Goal: Task Accomplishment & Management: Use online tool/utility

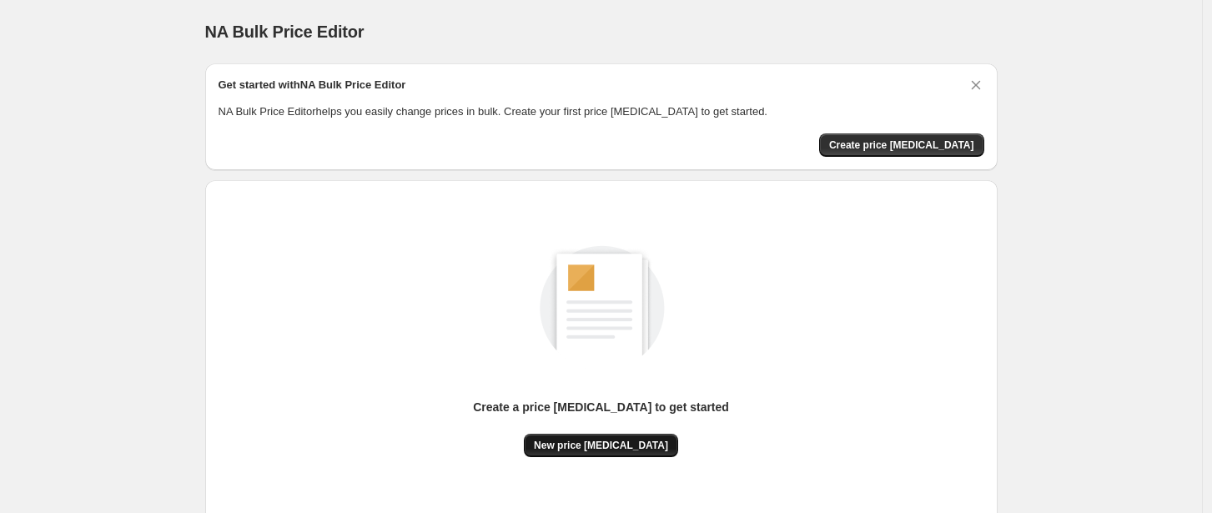
click at [594, 447] on span "New price [MEDICAL_DATA]" at bounding box center [601, 445] width 134 height 13
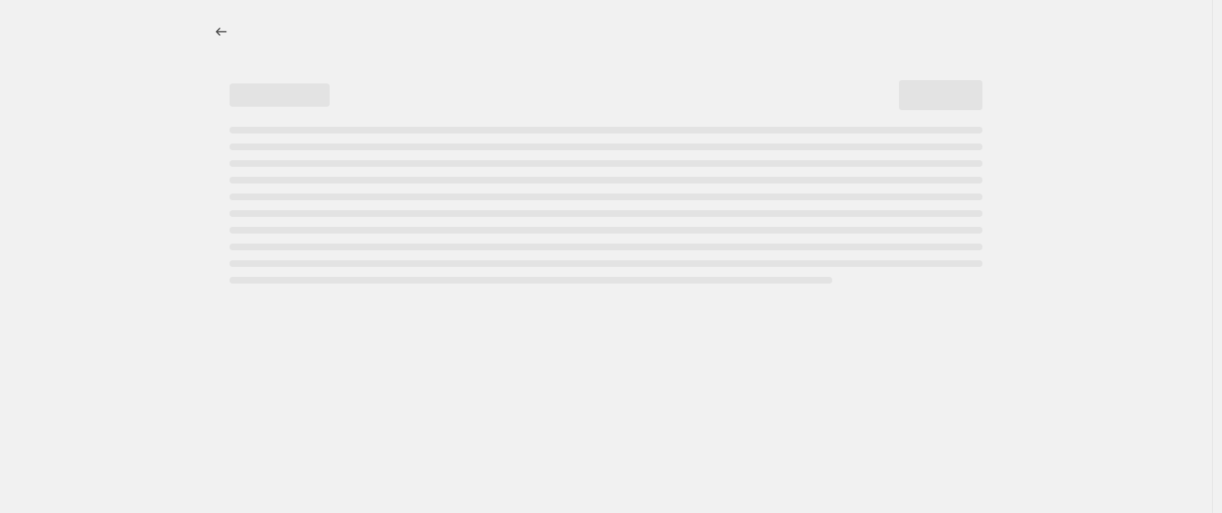
select select "percentage"
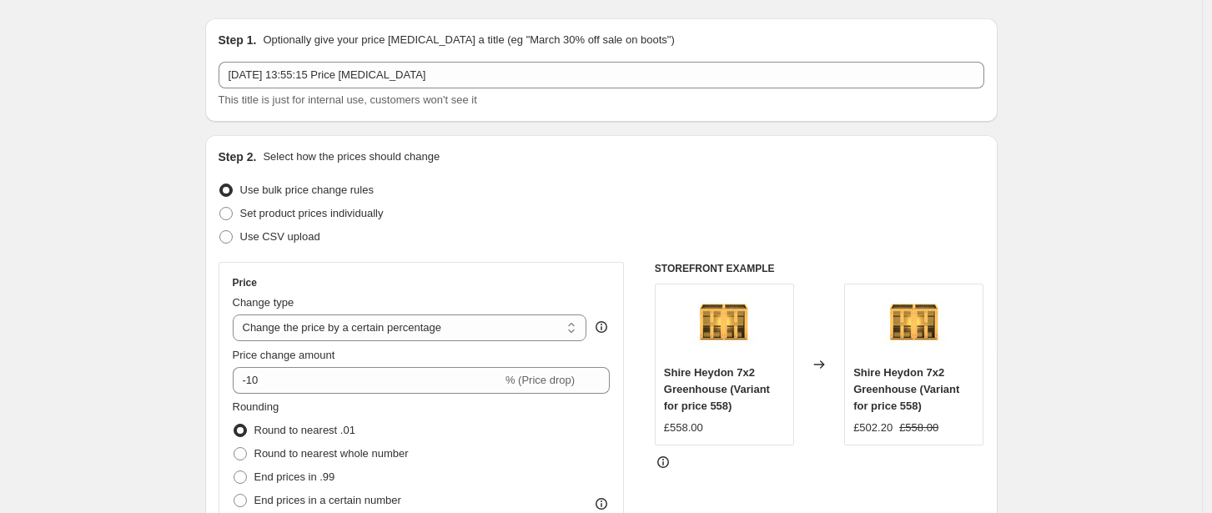
scroll to position [65, 0]
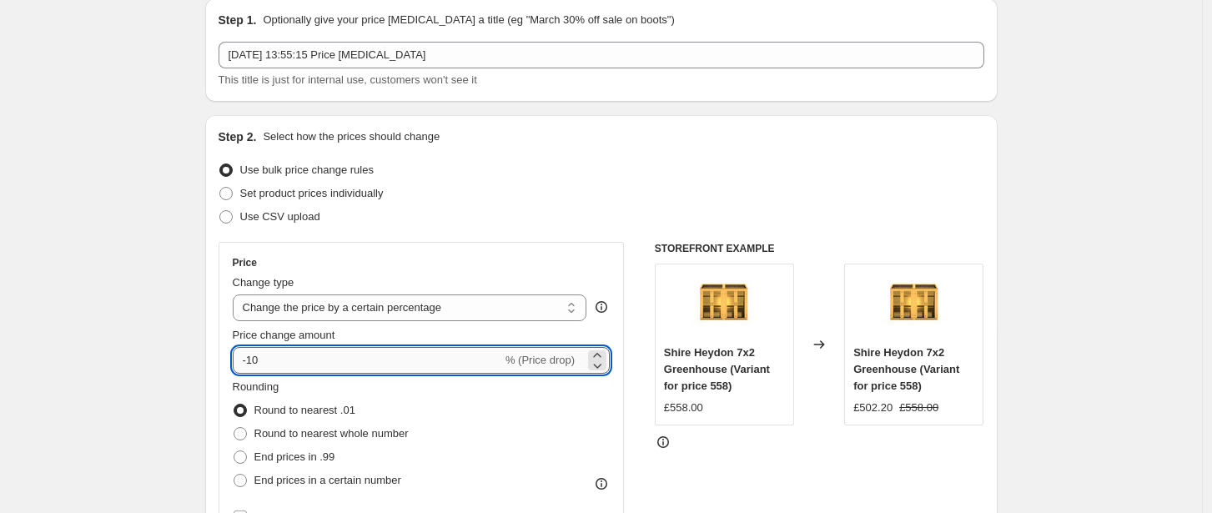
click at [315, 363] on input "-10" at bounding box center [368, 360] width 270 height 27
type input "-1"
type input "-4"
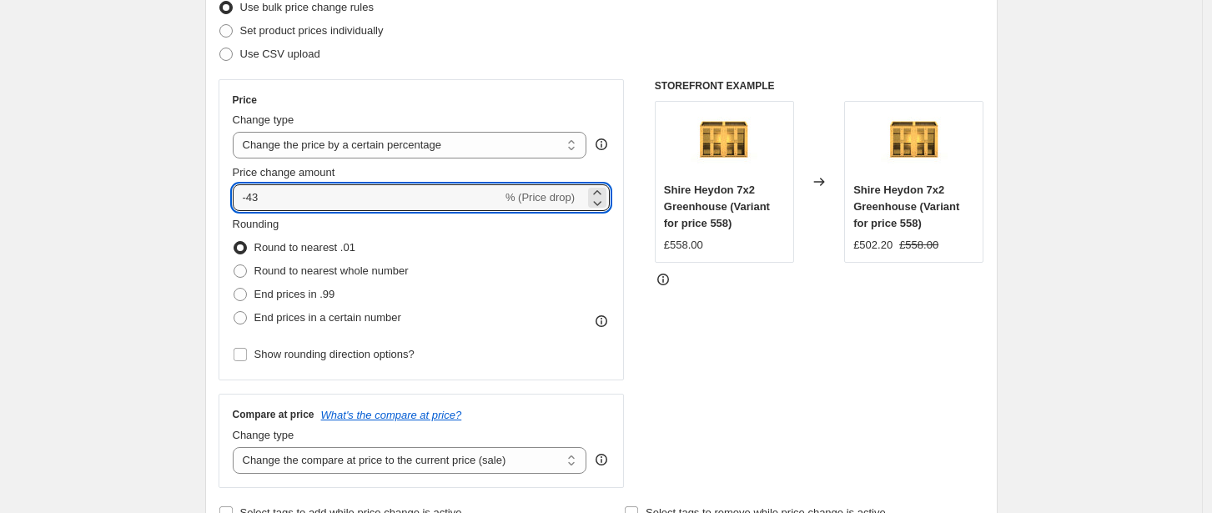
scroll to position [708, 0]
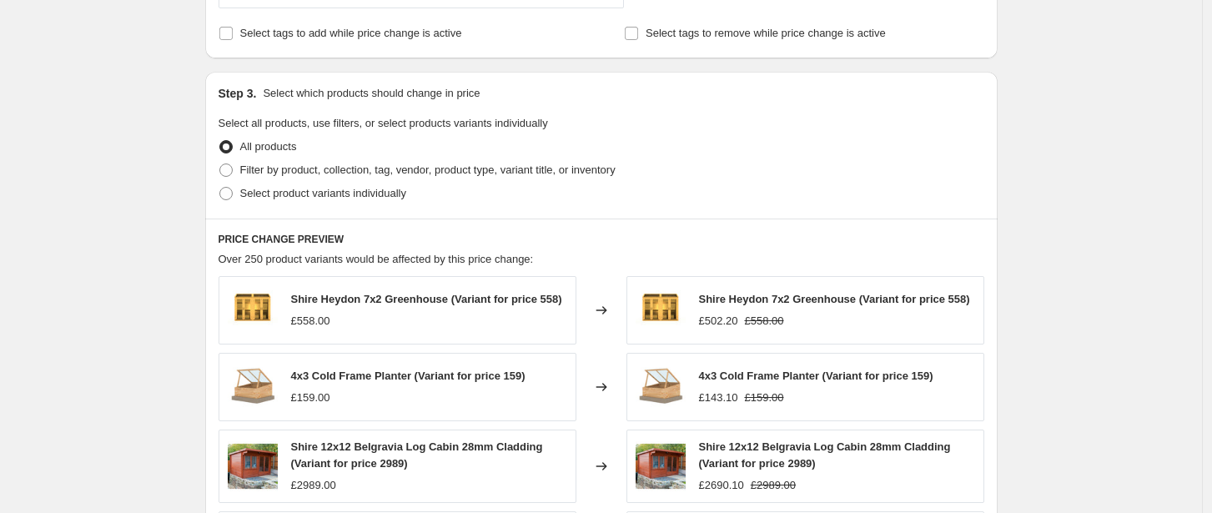
click at [164, 275] on div "Create new price [MEDICAL_DATA]. This page is ready Create new price [MEDICAL_D…" at bounding box center [601, 134] width 1202 height 1684
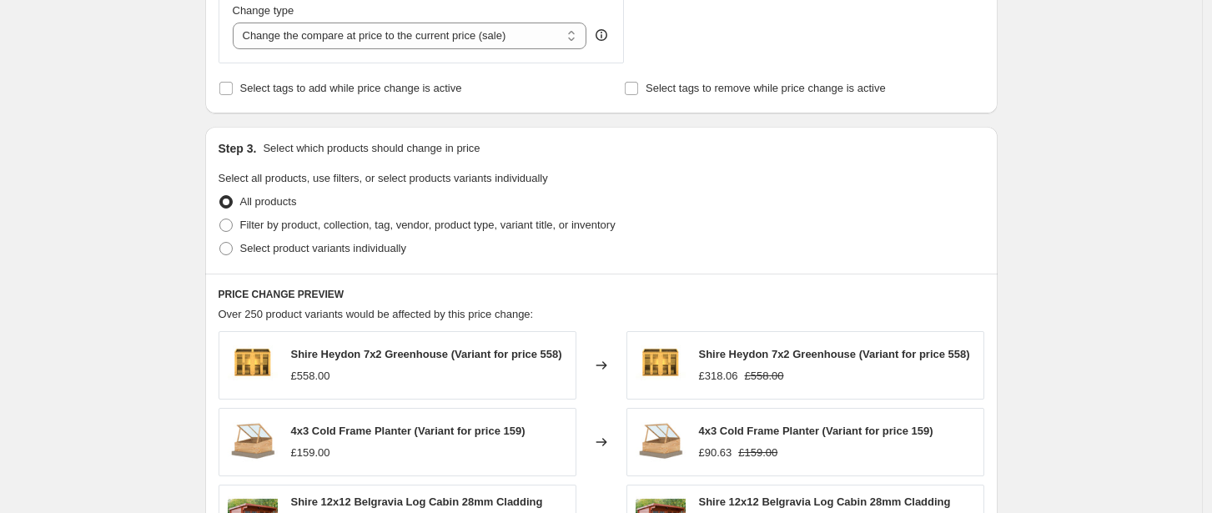
scroll to position [210, 0]
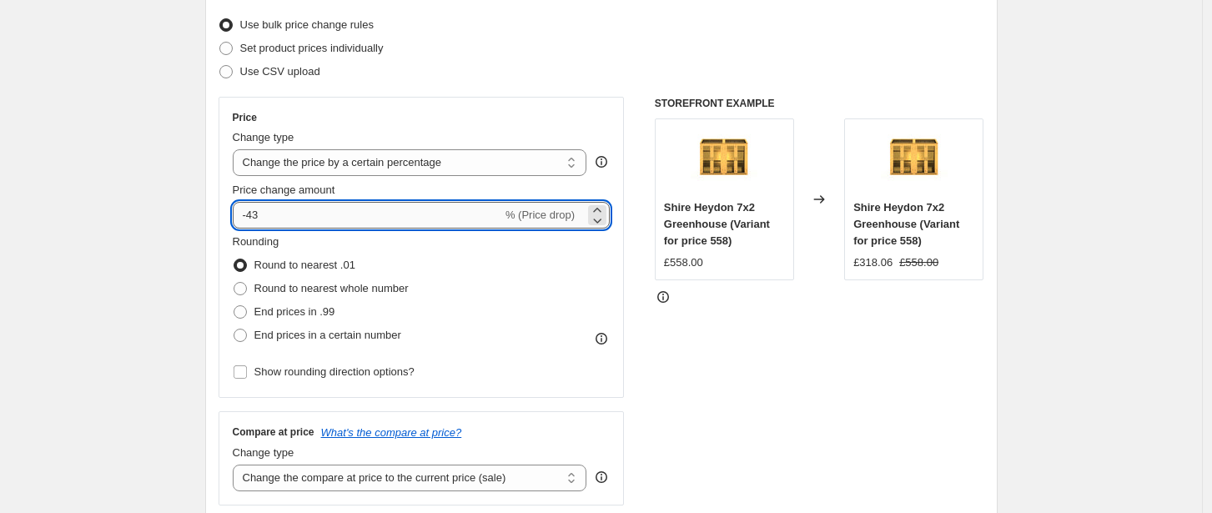
click at [305, 220] on input "-43" at bounding box center [368, 215] width 270 height 27
type input "-4"
type input "-32"
click at [325, 340] on span "End prices in a certain number" at bounding box center [327, 335] width 147 height 13
click at [234, 330] on input "End prices in a certain number" at bounding box center [234, 329] width 1 height 1
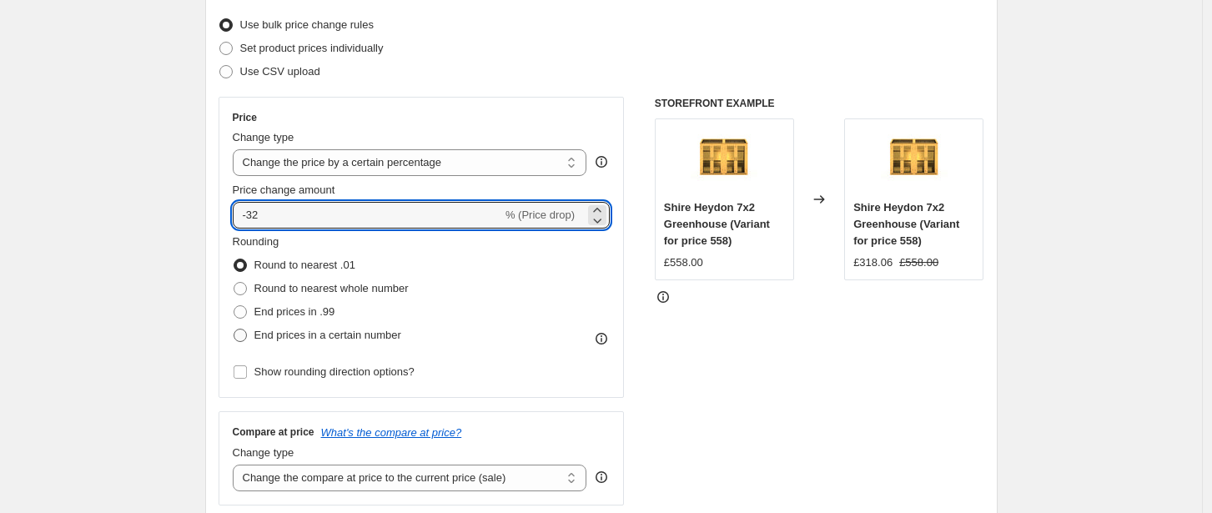
radio input "true"
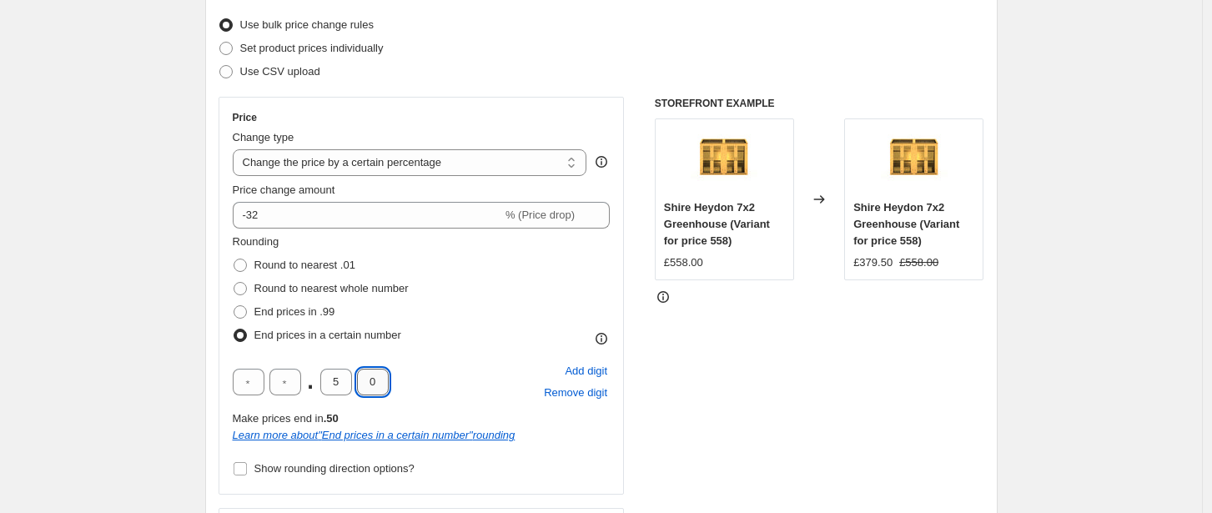
click at [380, 390] on input "0" at bounding box center [373, 382] width 32 height 27
type input "9"
click at [345, 378] on input "5" at bounding box center [336, 382] width 32 height 27
type input "7"
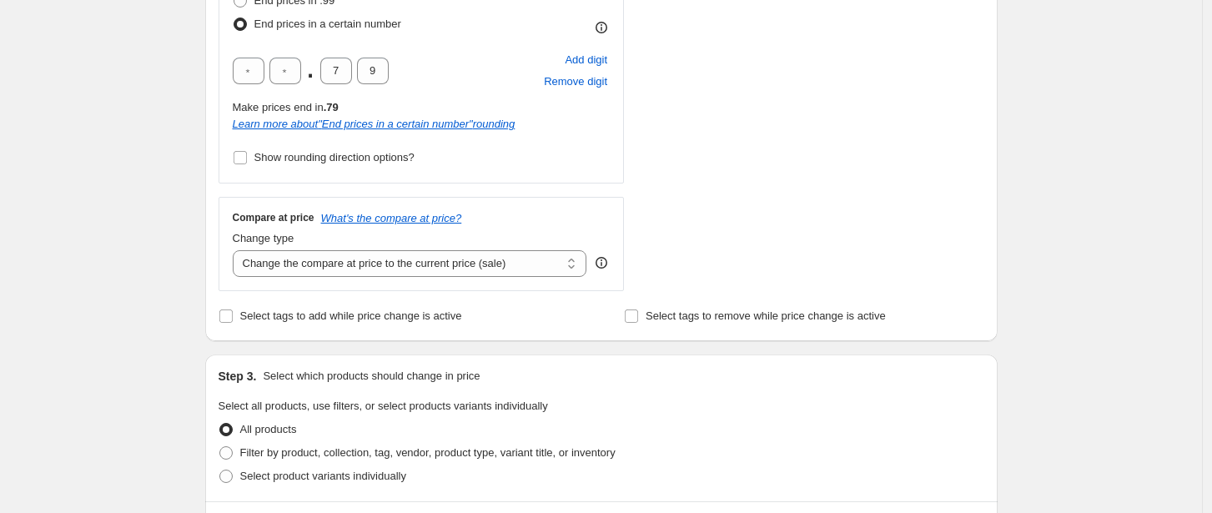
scroll to position [536, 0]
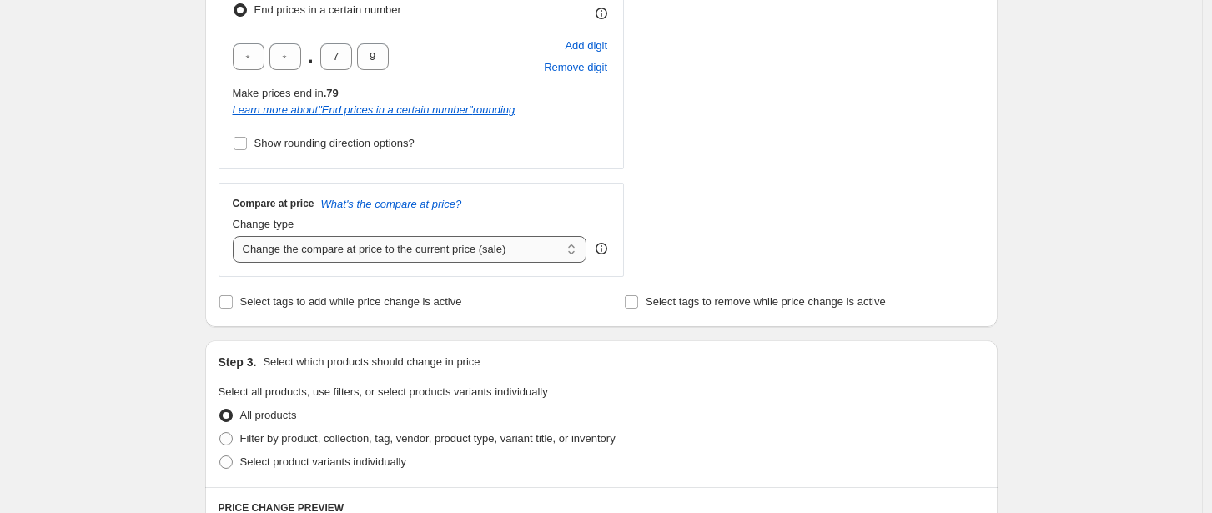
click at [315, 257] on select "Change the compare at price to the current price (sale) Change the compare at p…" at bounding box center [410, 249] width 355 height 27
select select "remove"
click at [114, 276] on div "Create new price change job. This page is ready Create new price change job Dra…" at bounding box center [601, 354] width 1202 height 1781
click at [348, 251] on select "Change the compare at price to the current price (sale) Change the compare at p…" at bounding box center [410, 249] width 355 height 27
click at [112, 354] on div "Create new price change job. This page is ready Create new price change job Dra…" at bounding box center [601, 354] width 1202 height 1781
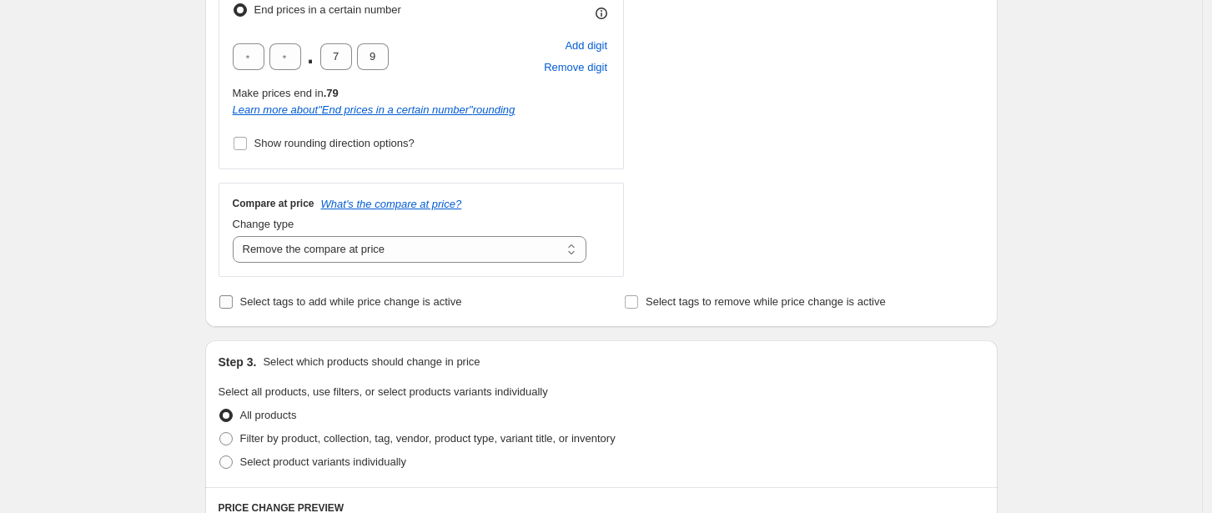
click at [227, 310] on label "Select tags to add while price change is active" at bounding box center [341, 301] width 244 height 23
click at [227, 309] on input "Select tags to add while price change is active" at bounding box center [225, 301] width 13 height 13
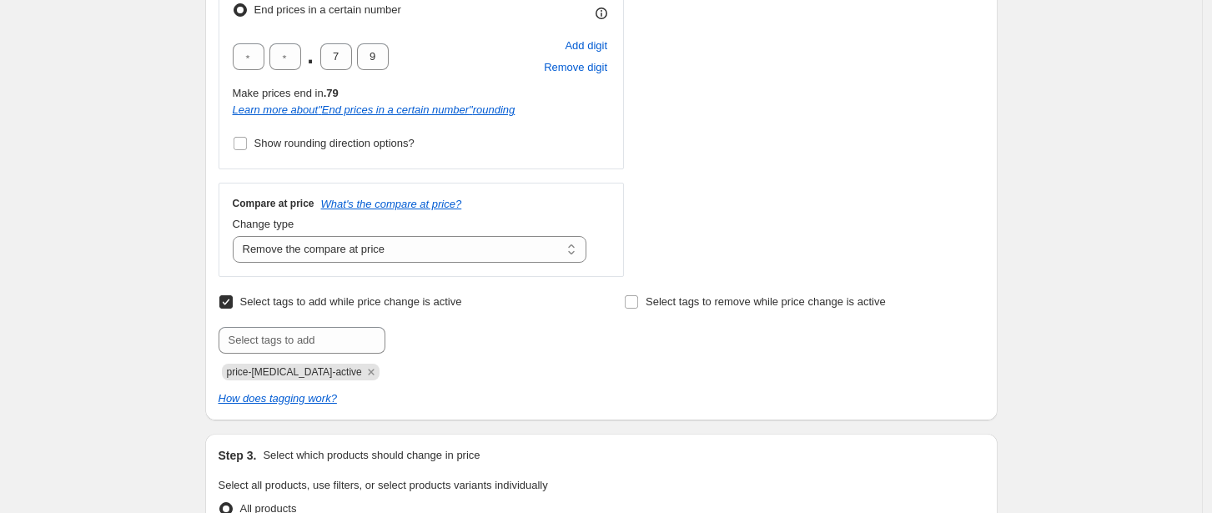
click at [227, 310] on label "Select tags to add while price change is active" at bounding box center [341, 301] width 244 height 23
click at [227, 309] on input "Select tags to add while price change is active" at bounding box center [225, 301] width 13 height 13
checkbox input "false"
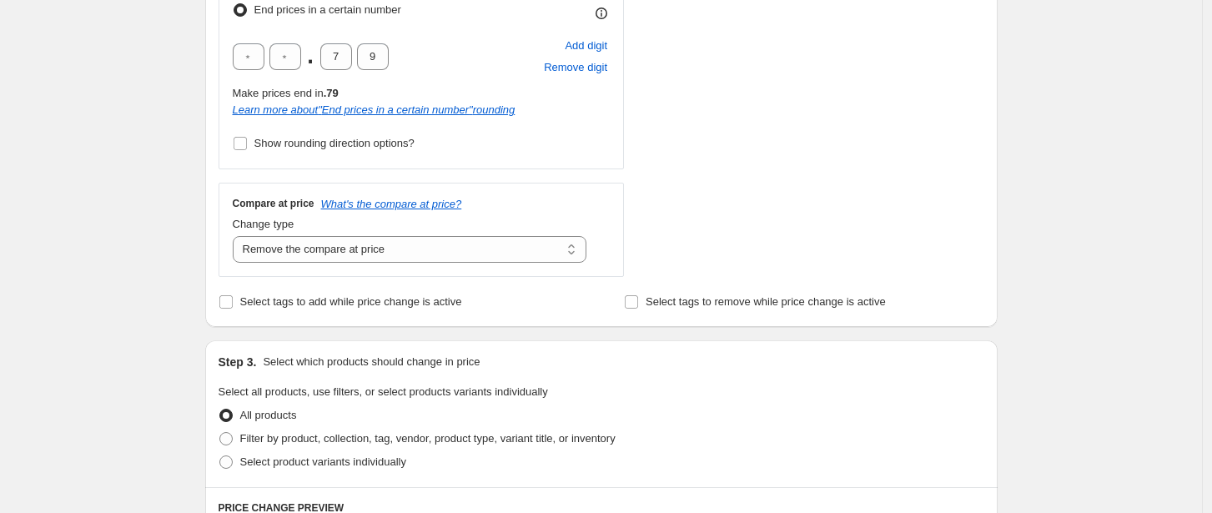
click at [161, 330] on div "Create new price change job. This page is ready Create new price change job Dra…" at bounding box center [601, 354] width 1202 height 1781
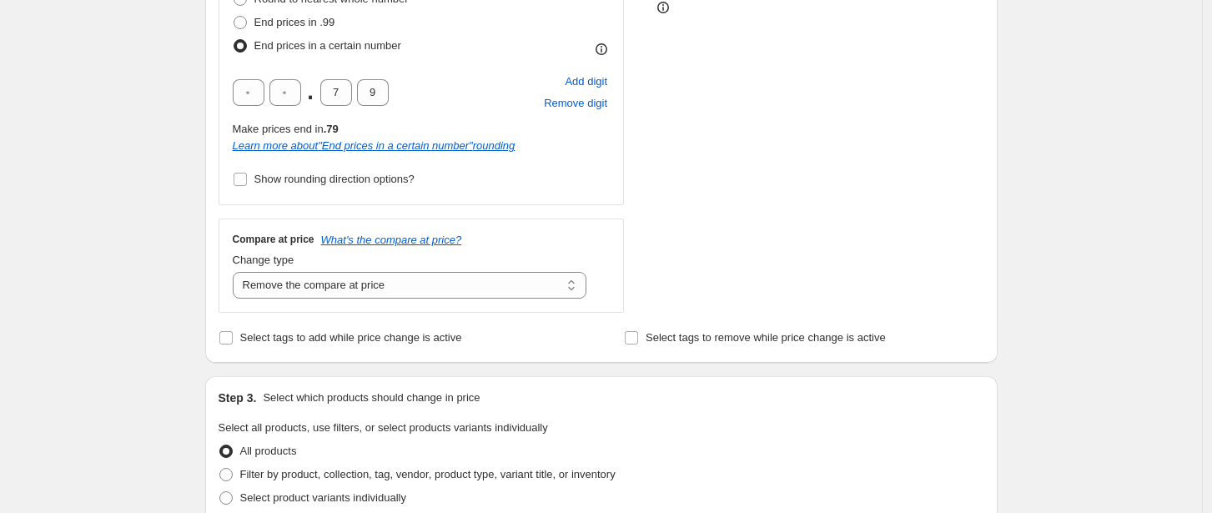
scroll to position [0, 0]
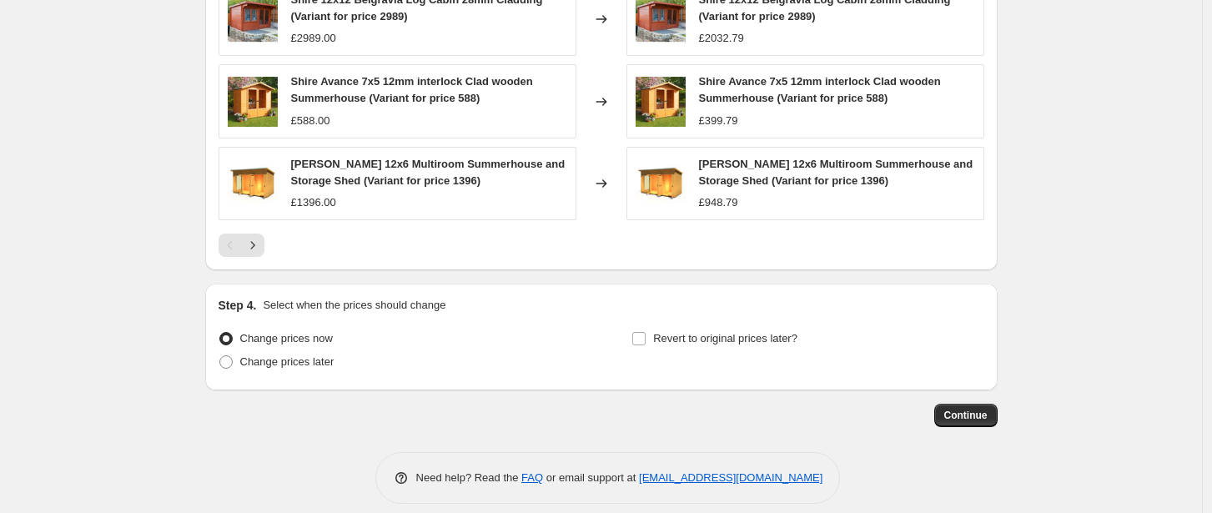
scroll to position [1273, 0]
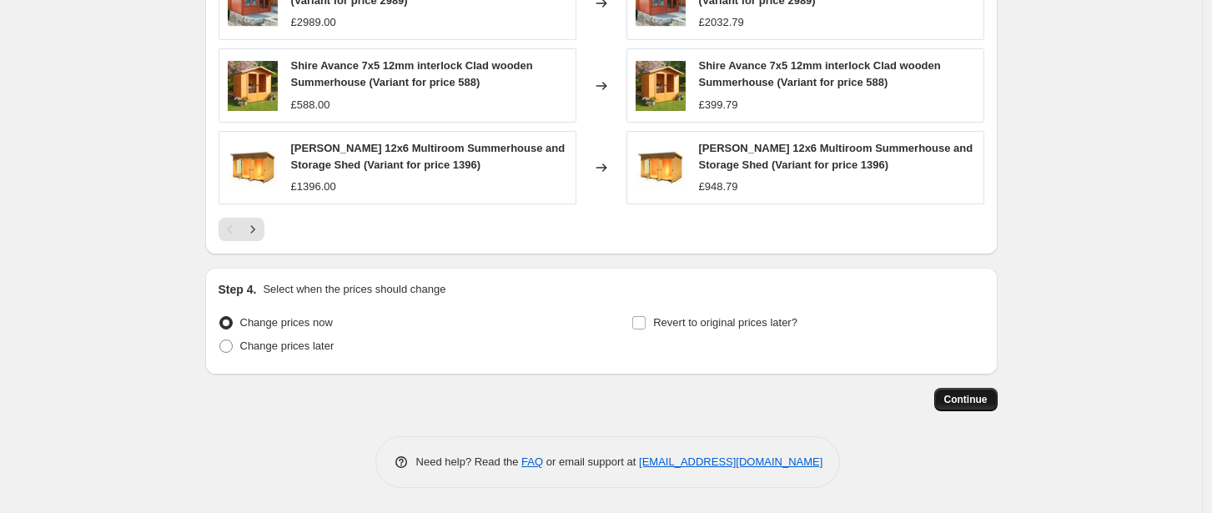
click at [972, 404] on span "Continue" at bounding box center [966, 399] width 43 height 13
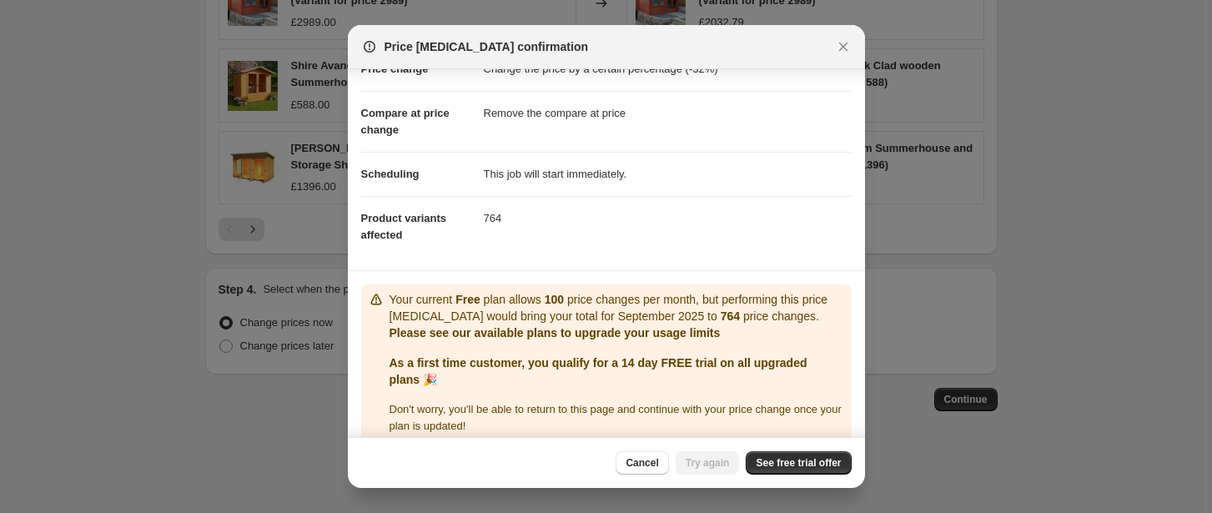
scroll to position [86, 0]
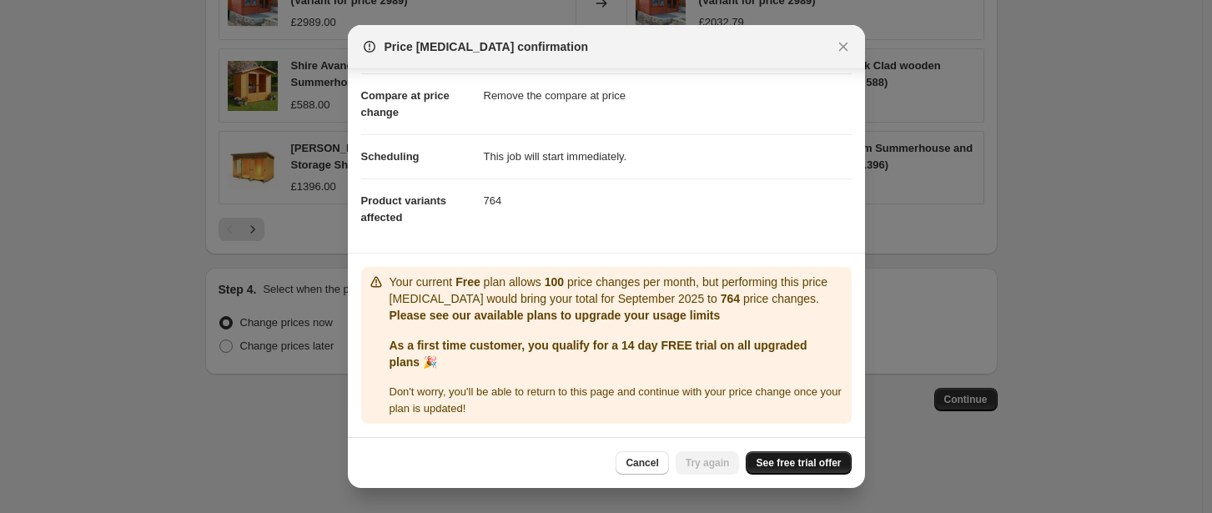
click at [822, 455] on link "See free trial offer" at bounding box center [798, 462] width 105 height 23
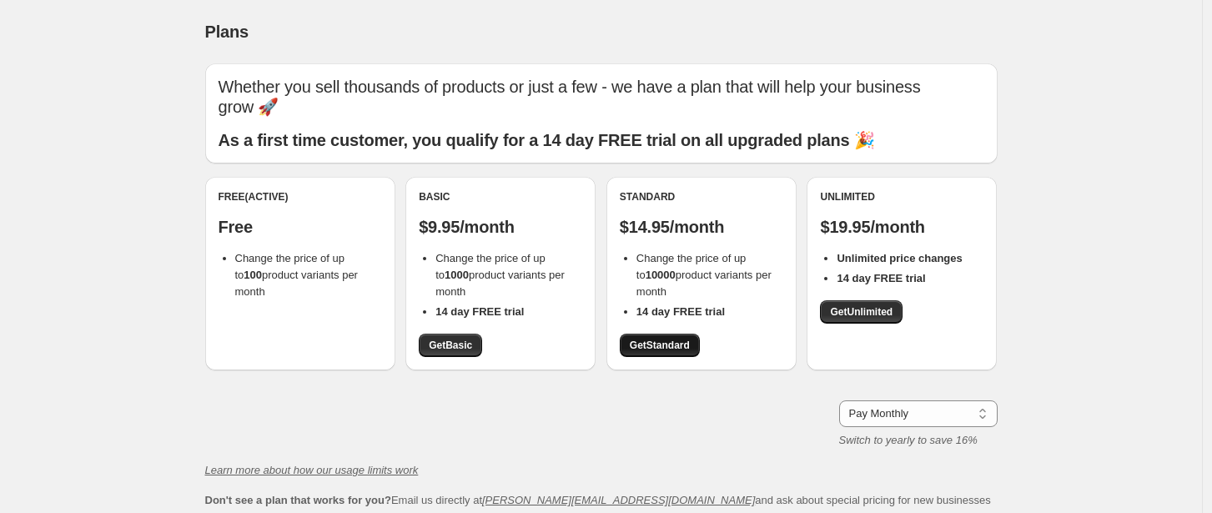
click at [690, 339] on span "Get Standard" at bounding box center [660, 345] width 60 height 13
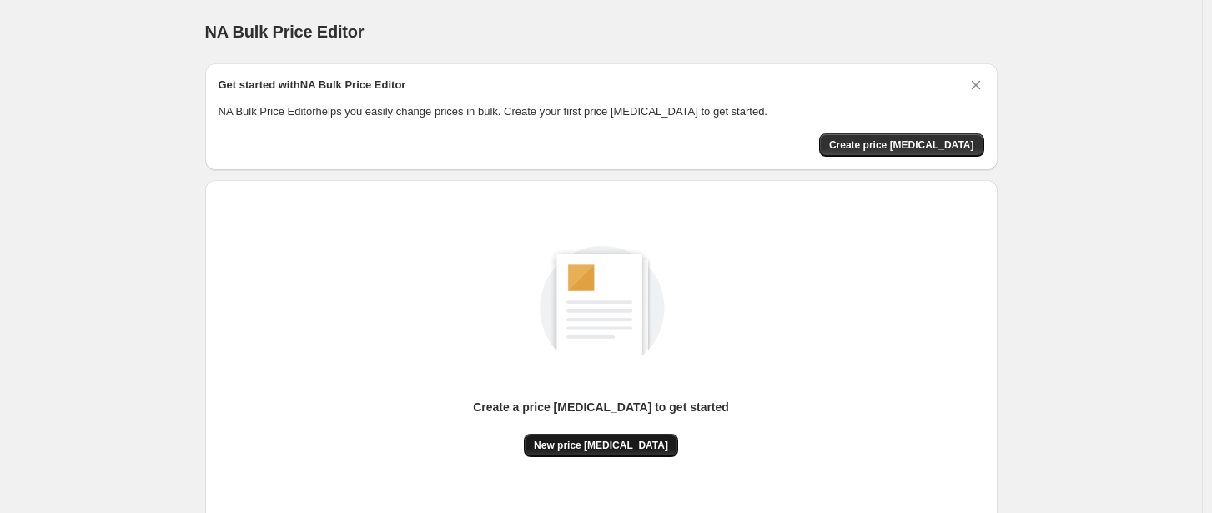
click at [587, 442] on span "New price change job" at bounding box center [601, 445] width 134 height 13
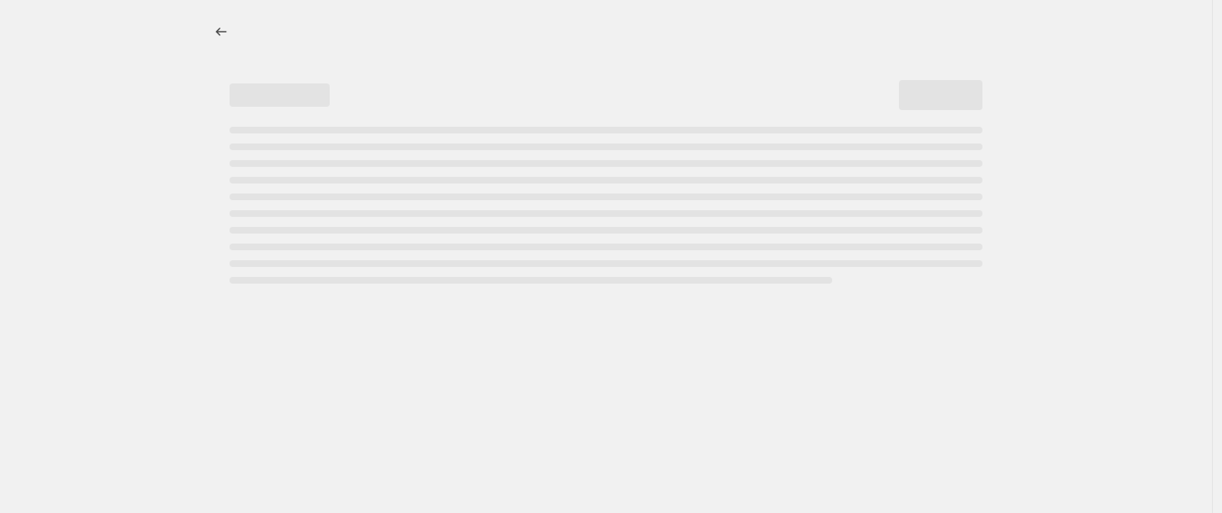
select select "percentage"
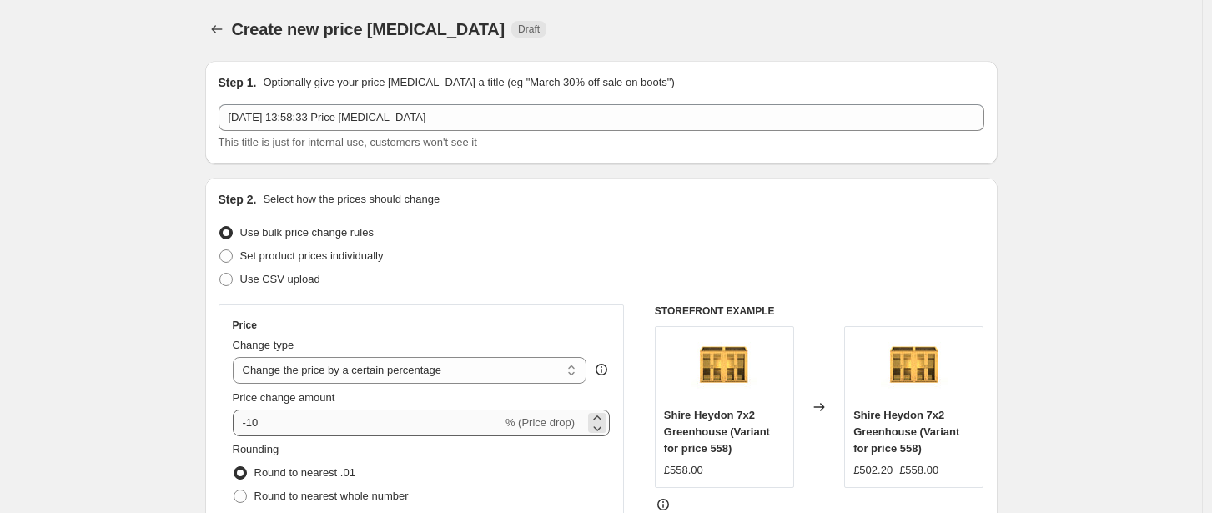
scroll to position [3, 0]
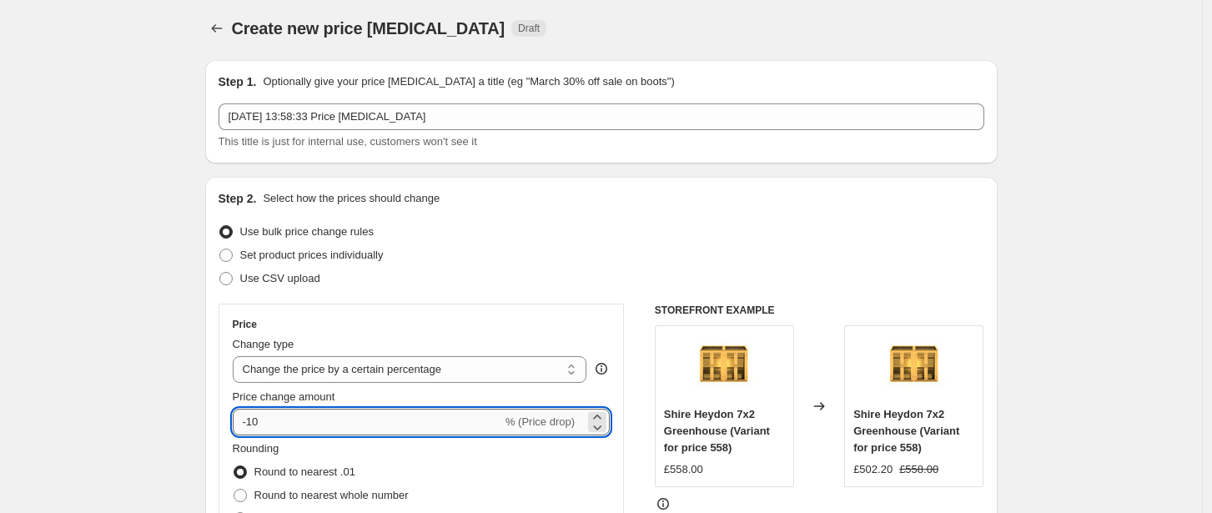
click at [375, 426] on input "-10" at bounding box center [368, 422] width 270 height 27
type input "-1"
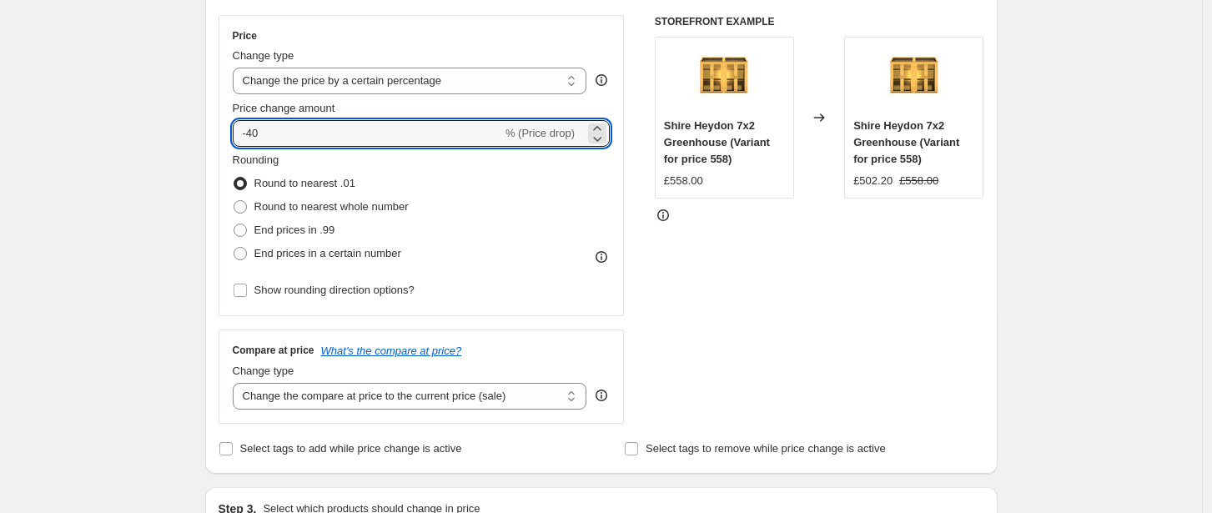
scroll to position [357, 0]
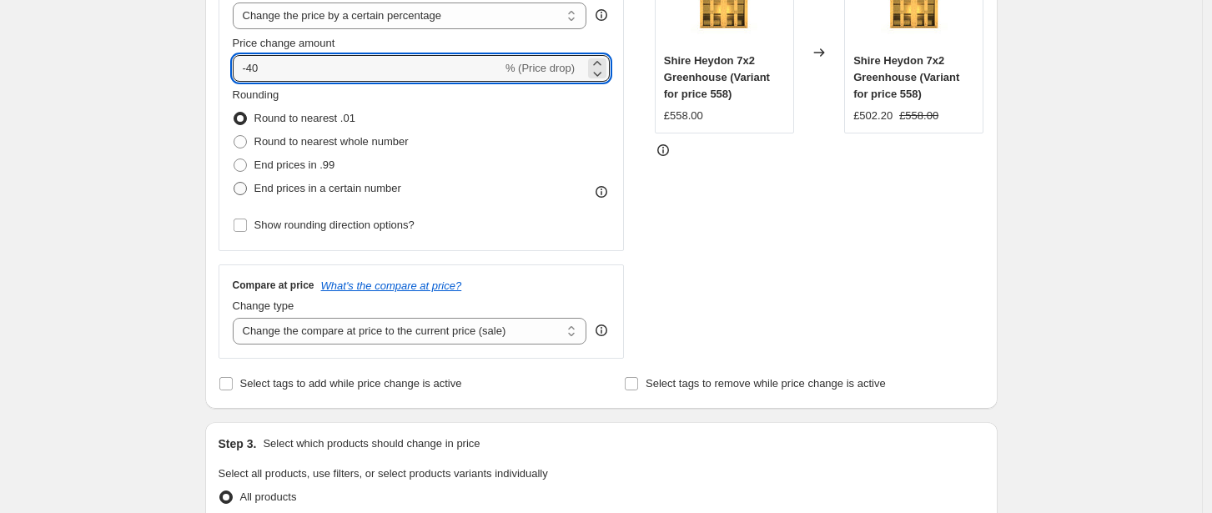
type input "-40"
click at [327, 198] on label "End prices in a certain number" at bounding box center [317, 188] width 169 height 23
click at [234, 183] on input "End prices in a certain number" at bounding box center [234, 182] width 1 height 1
radio input "true"
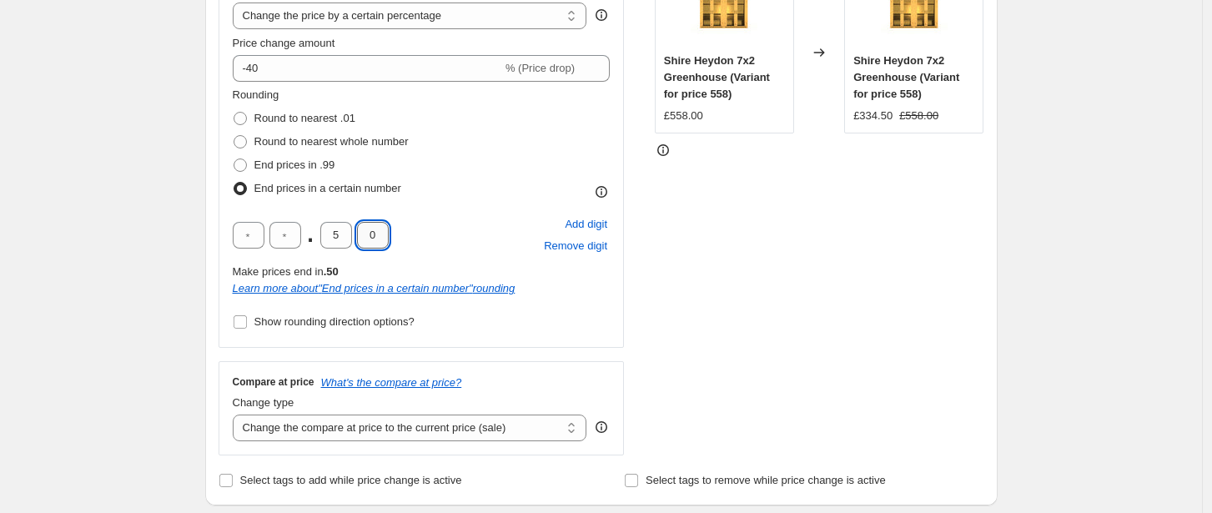
click at [386, 235] on input "0" at bounding box center [373, 235] width 32 height 27
type input "9"
click at [334, 244] on input "5" at bounding box center [336, 235] width 32 height 27
click at [336, 243] on input "5" at bounding box center [336, 235] width 32 height 27
type input "7"
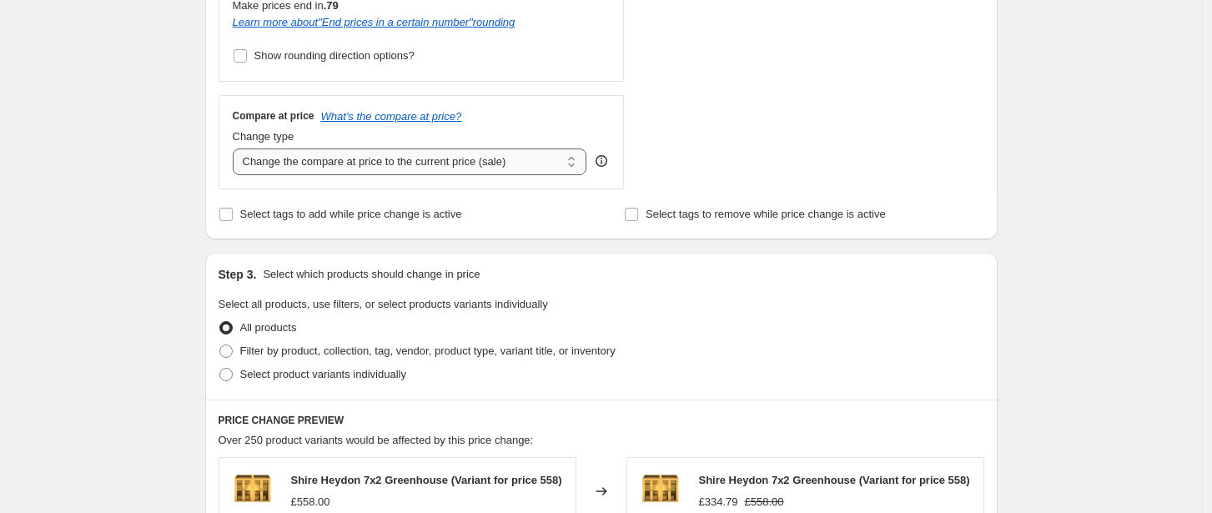
click at [292, 159] on select "Change the compare at price to the current price (sale) Change the compare at p…" at bounding box center [410, 162] width 355 height 27
select select "remove"
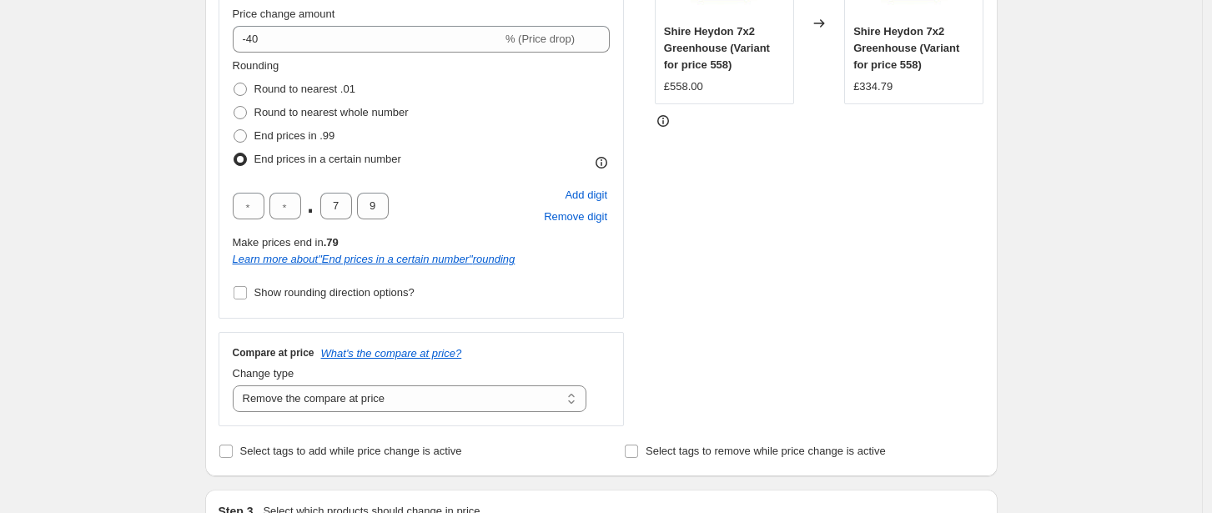
scroll to position [326, 0]
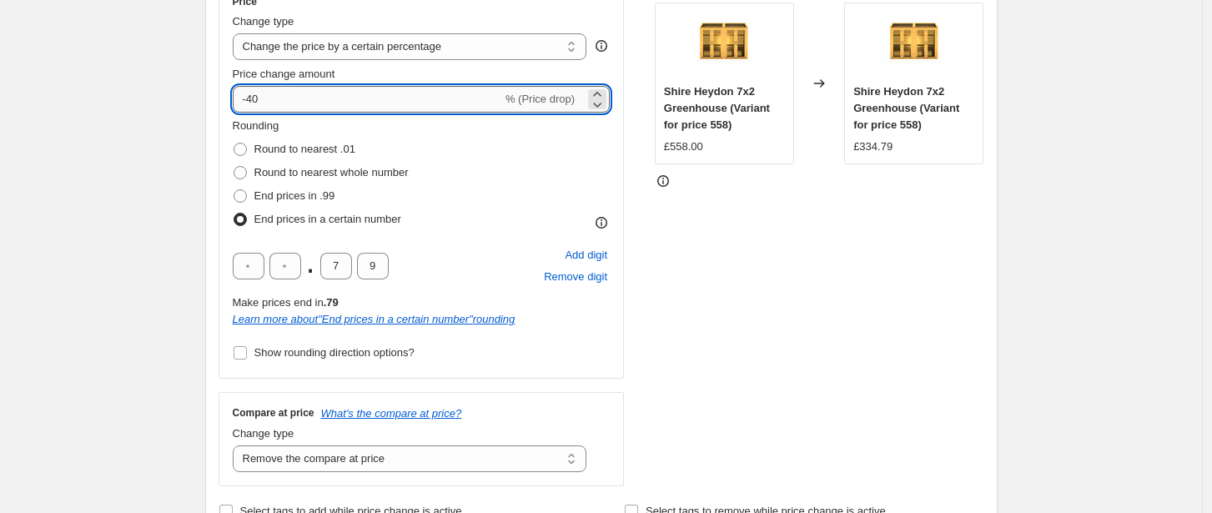
click at [320, 105] on input "-40" at bounding box center [368, 99] width 270 height 27
type input "-4"
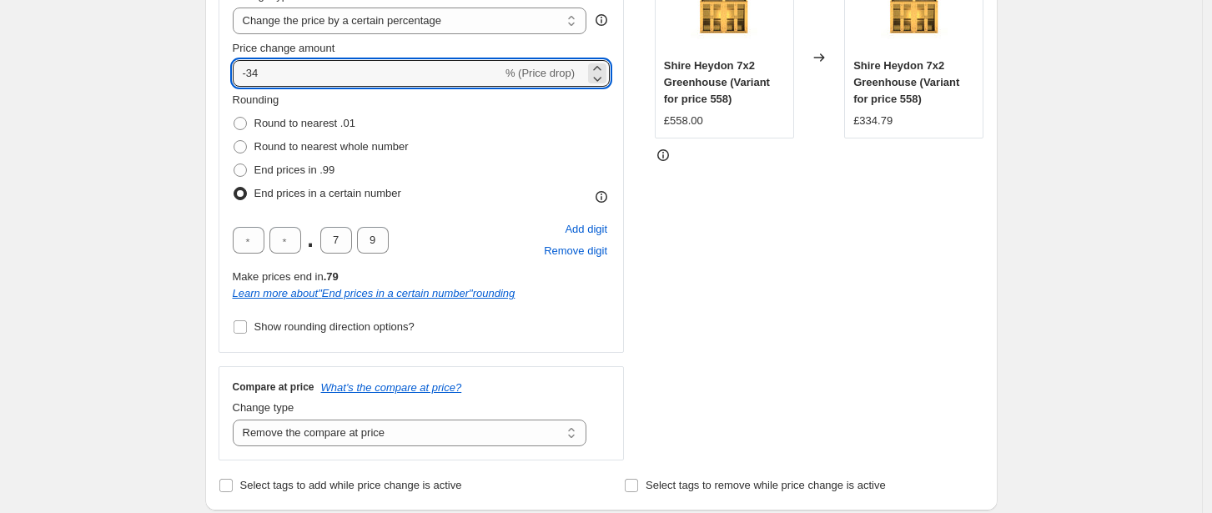
scroll to position [375, 0]
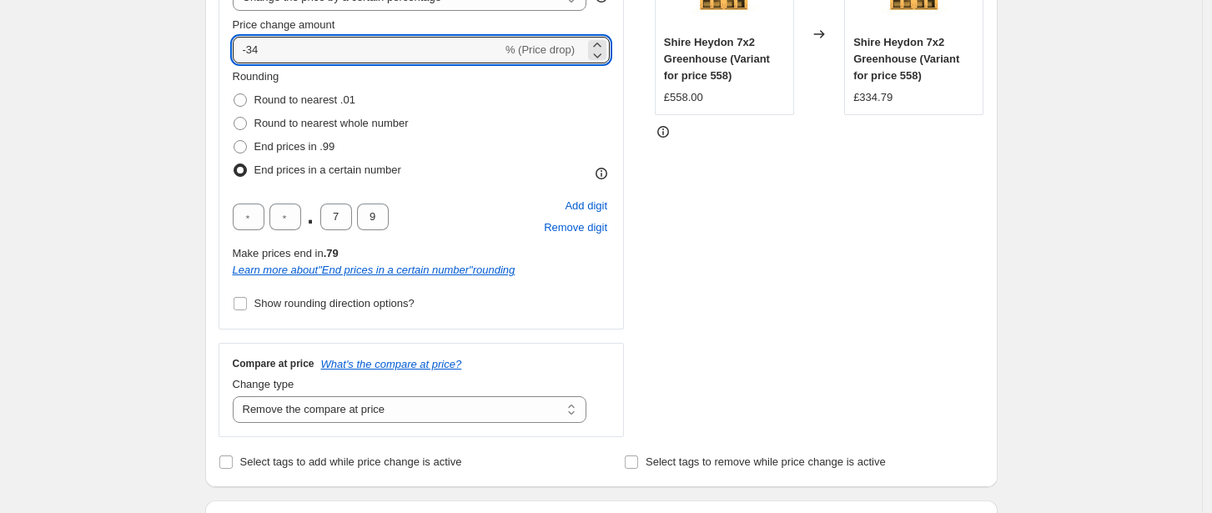
type input "-34"
click at [773, 230] on div "STOREFRONT EXAMPLE Shire Heydon 7x2 Greenhouse (Variant for price 558) £558.00 …" at bounding box center [820, 185] width 330 height 506
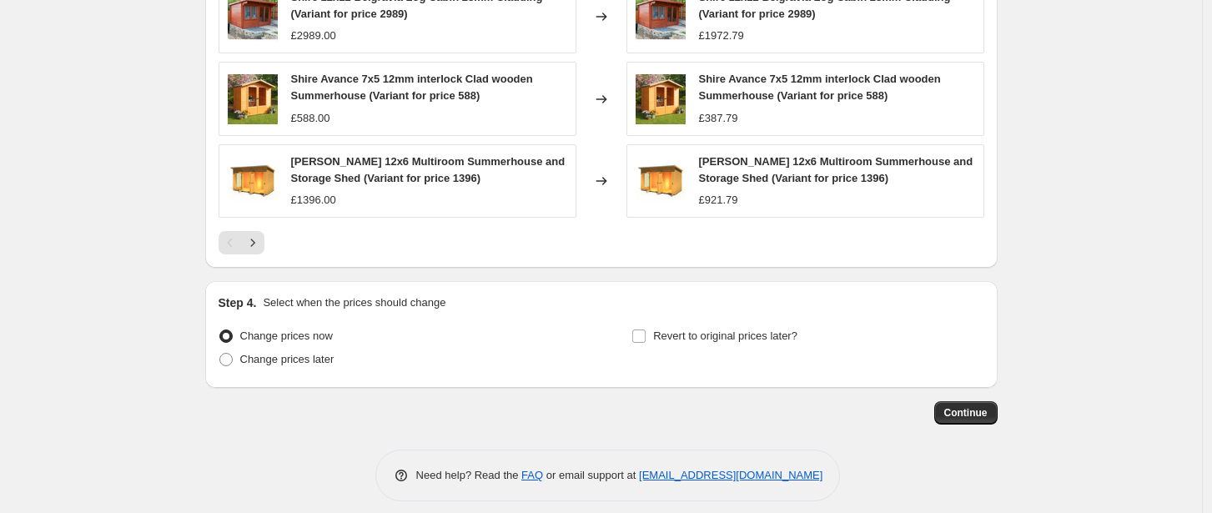
scroll to position [1273, 0]
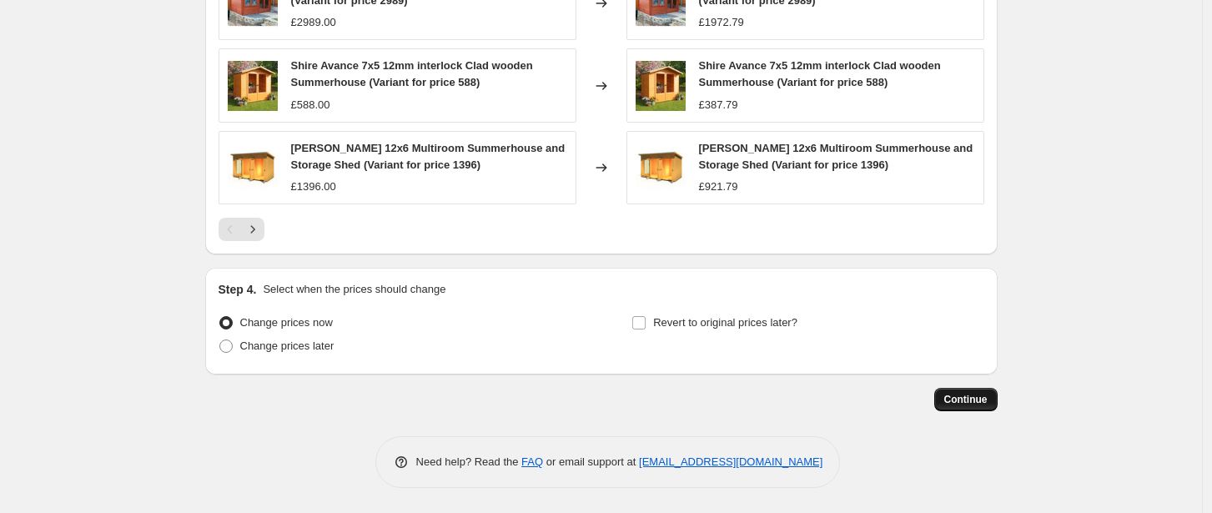
click at [964, 407] on button "Continue" at bounding box center [966, 399] width 63 height 23
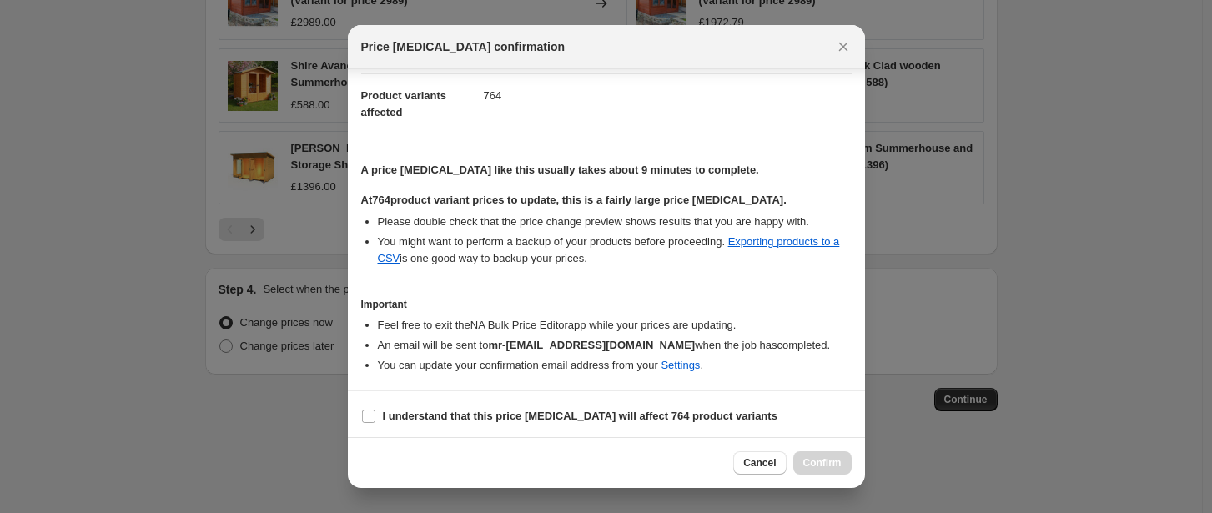
scroll to position [179, 0]
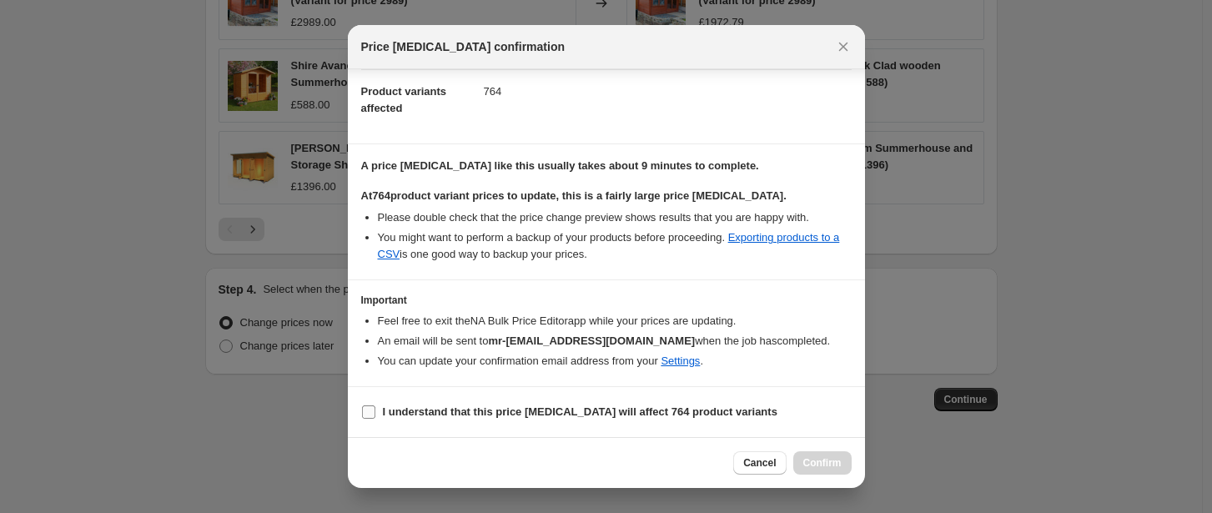
click at [440, 406] on b "I understand that this price change job will affect 764 product variants" at bounding box center [580, 412] width 395 height 13
click at [375, 406] on input "I understand that this price change job will affect 764 product variants" at bounding box center [368, 412] width 13 height 13
checkbox input "true"
click at [824, 465] on span "Confirm" at bounding box center [823, 462] width 38 height 13
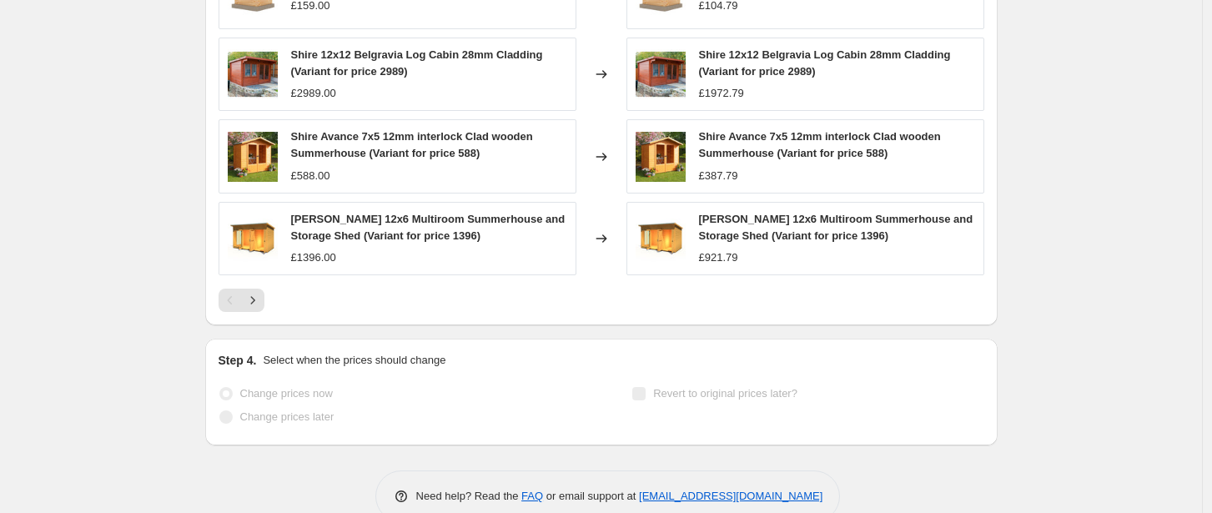
scroll to position [1317, 0]
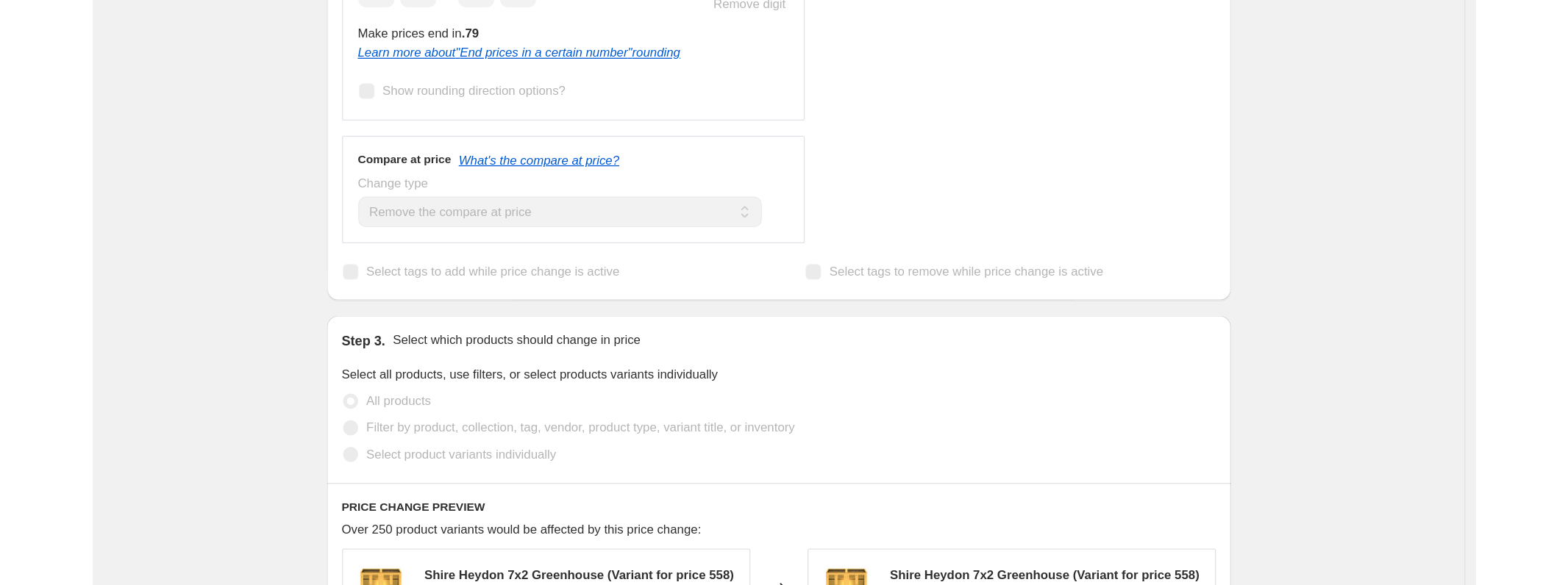
scroll to position [0, 0]
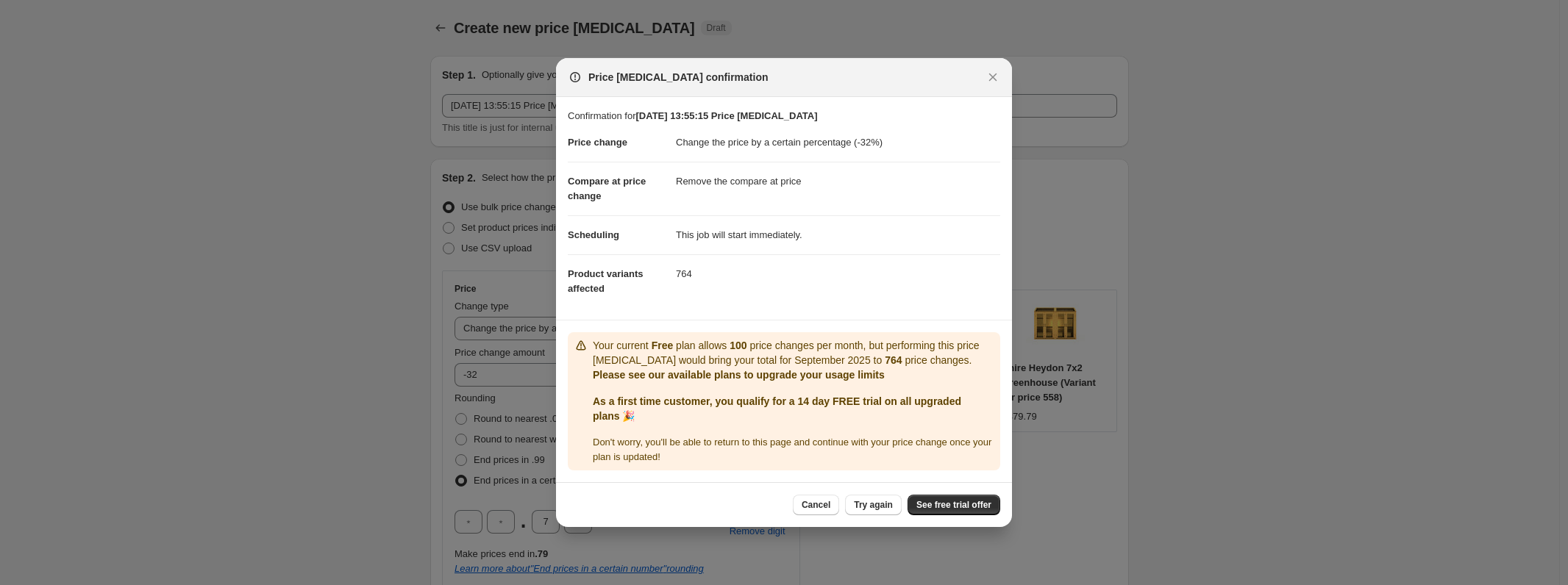
select select "percentage"
select select "remove"
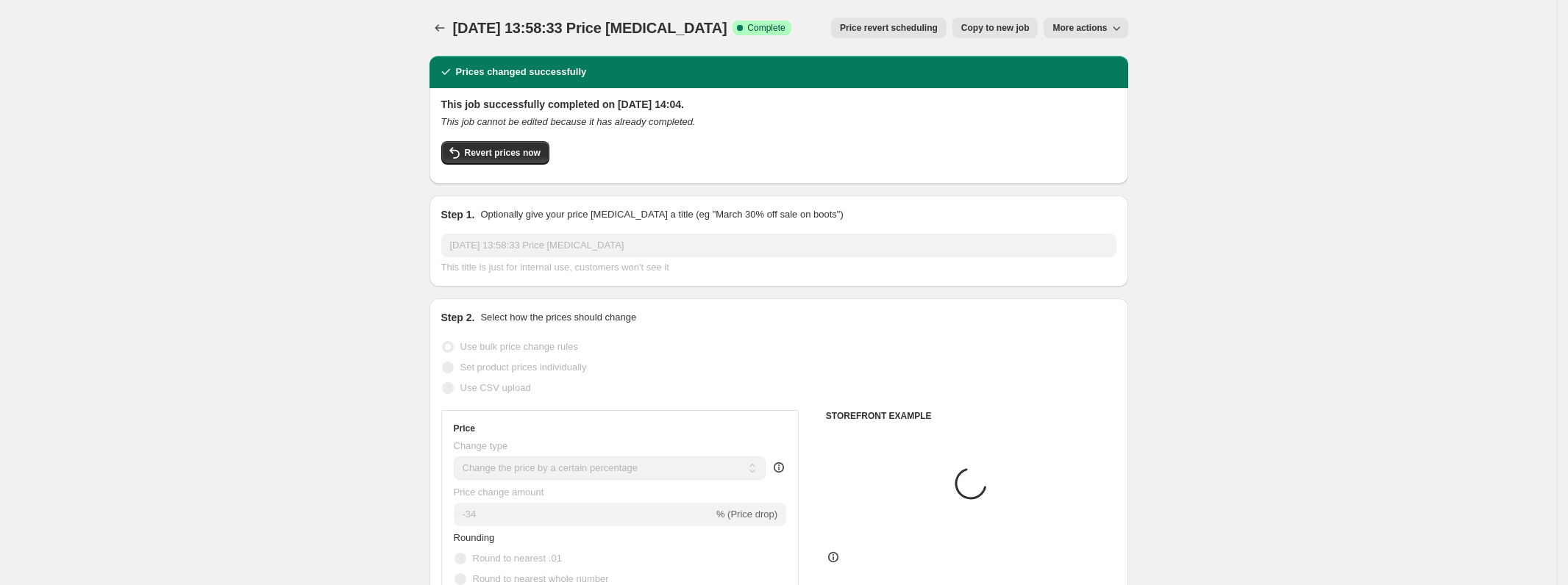
select select "percentage"
select select "remove"
